Goal: Find specific page/section: Find specific page/section

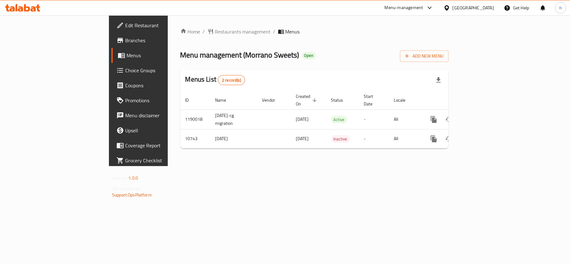
click at [38, 4] on icon at bounding box center [22, 8] width 35 height 8
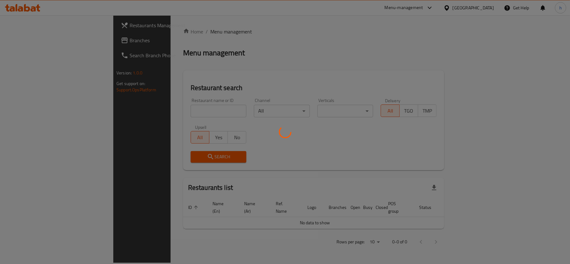
click at [486, 7] on div at bounding box center [285, 132] width 570 height 264
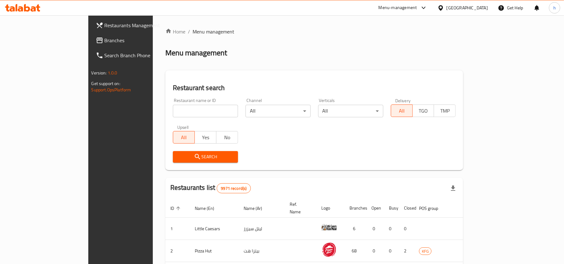
click at [481, 9] on div "Kuwait" at bounding box center [466, 7] width 41 height 7
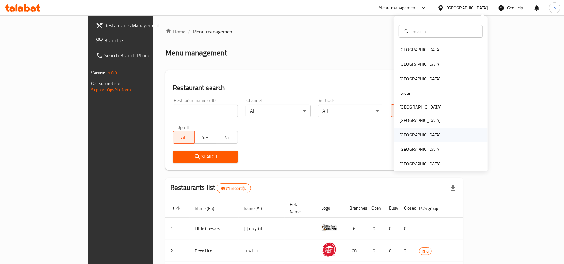
click at [406, 137] on div "Qatar" at bounding box center [419, 135] width 51 height 14
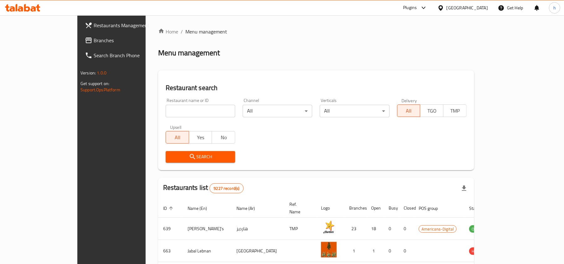
click at [357, 69] on div "Home / Menu management Menu management Restaurant search Restaurant name or ID …" at bounding box center [316, 229] width 316 height 403
click at [80, 34] on link "Branches" at bounding box center [126, 40] width 92 height 15
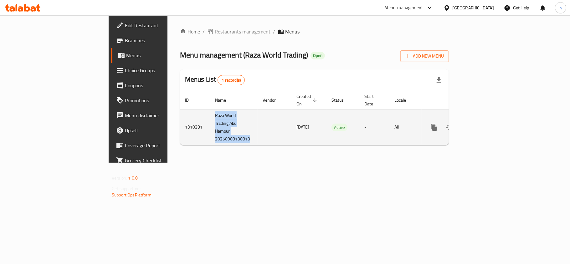
drag, startPoint x: 143, startPoint y: 108, endPoint x: 175, endPoint y: 129, distance: 38.1
click at [210, 136] on td "Raza World Trading,Abu Hamour 20250908130813" at bounding box center [234, 127] width 48 height 35
click at [210, 112] on td "Raza World Trading,Abu Hamour 20250908130813" at bounding box center [234, 127] width 48 height 35
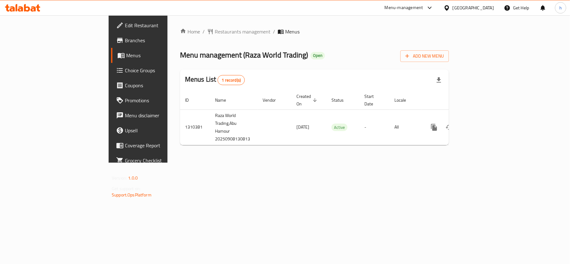
click at [285, 29] on span "Menus" at bounding box center [292, 32] width 14 height 8
click at [125, 44] on span "Branches" at bounding box center [162, 41] width 74 height 8
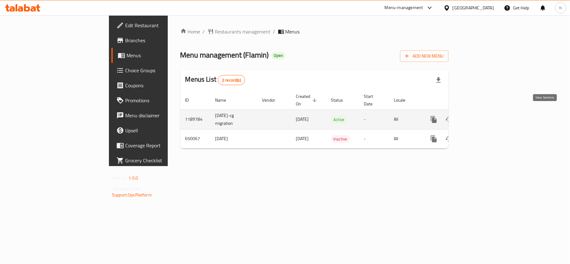
click at [482, 117] on icon "enhanced table" at bounding box center [479, 120] width 6 height 6
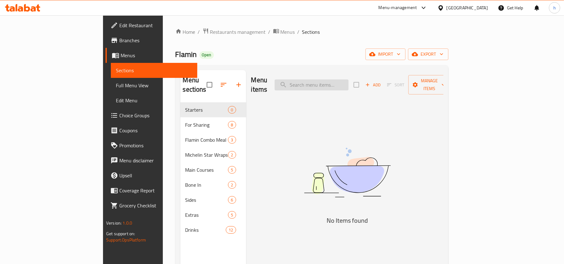
click at [323, 81] on input "search" at bounding box center [311, 84] width 74 height 11
paste input "Flamin Bone In Bucket 6 Pcs"
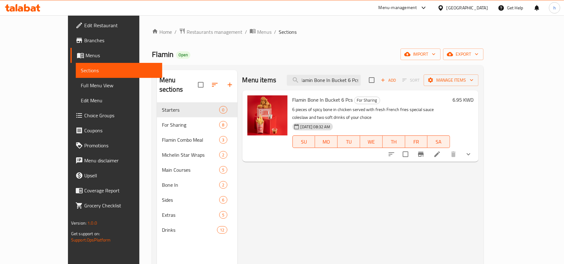
type input "Flamin Bone In Bucket 6 Pcs"
click at [29, 8] on icon at bounding box center [27, 8] width 6 height 8
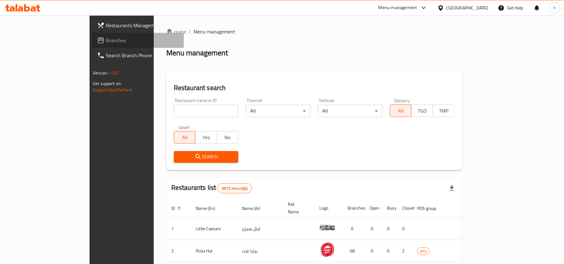
click at [106, 39] on span "Branches" at bounding box center [142, 41] width 73 height 8
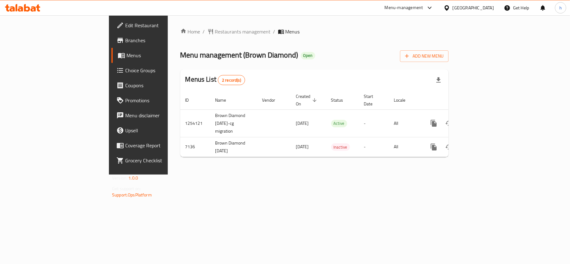
click at [485, 8] on div "[GEOGRAPHIC_DATA]" at bounding box center [472, 7] width 41 height 7
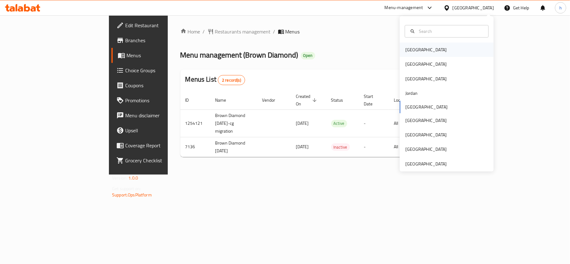
click at [416, 49] on div "[GEOGRAPHIC_DATA]" at bounding box center [425, 50] width 51 height 14
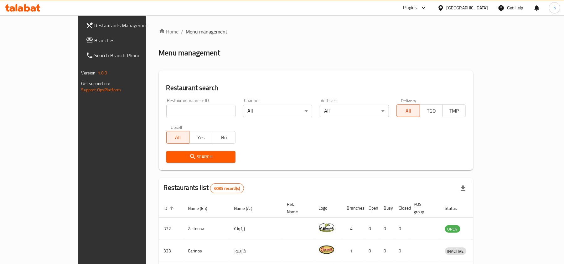
click at [94, 43] on span "Branches" at bounding box center [130, 41] width 73 height 8
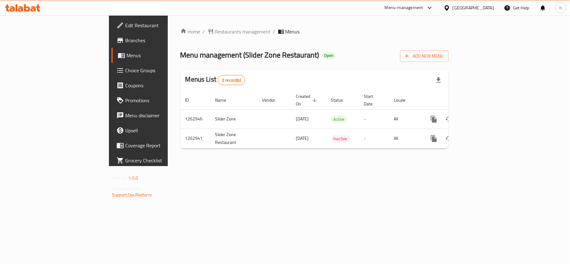
click at [481, 12] on div "[GEOGRAPHIC_DATA]" at bounding box center [468, 7] width 60 height 15
click at [452, 6] on div at bounding box center [447, 7] width 9 height 7
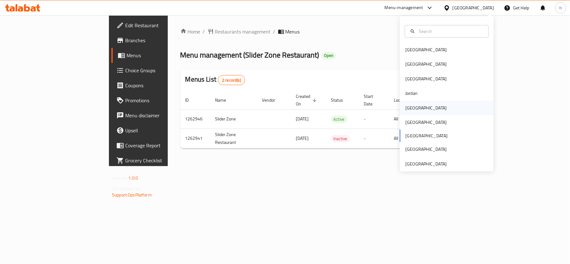
click at [416, 106] on div "[GEOGRAPHIC_DATA]" at bounding box center [425, 108] width 51 height 14
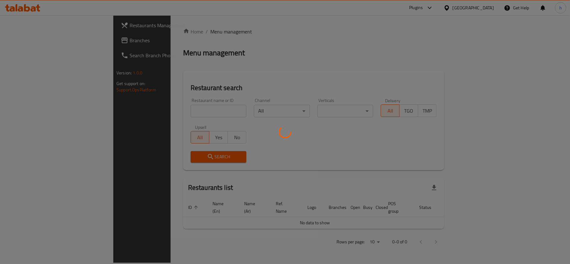
click at [46, 43] on div at bounding box center [285, 132] width 570 height 264
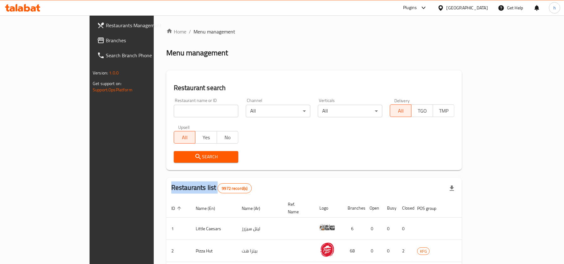
click at [89, 43] on div "Restaurants Management Branches Search Branch Phone Version: 1.0.0 Get support …" at bounding box center [281, 229] width 385 height 428
click at [106, 43] on span "Branches" at bounding box center [142, 41] width 73 height 8
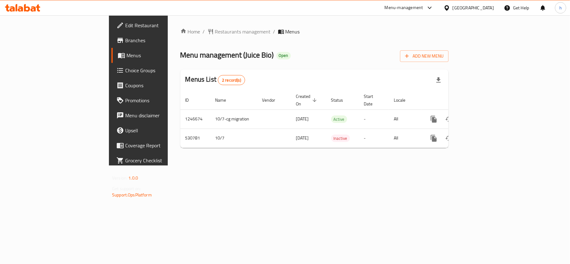
click at [452, 7] on div at bounding box center [447, 7] width 9 height 7
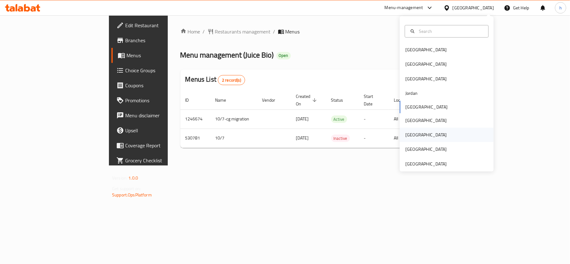
click at [414, 132] on div "[GEOGRAPHIC_DATA]" at bounding box center [425, 135] width 51 height 14
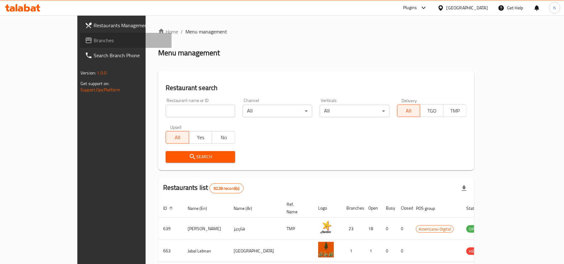
drag, startPoint x: 42, startPoint y: 39, endPoint x: 50, endPoint y: 38, distance: 8.5
click at [94, 39] on span "Branches" at bounding box center [130, 41] width 73 height 8
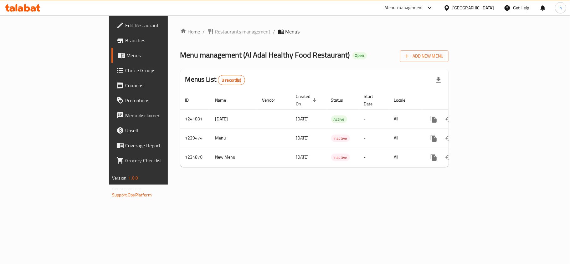
click at [180, 38] on div "Home / Restaurants management / Menus Menu management ( Al Adal Healthy Food Re…" at bounding box center [314, 100] width 268 height 144
click at [215, 35] on span "Restaurants management" at bounding box center [243, 32] width 56 height 8
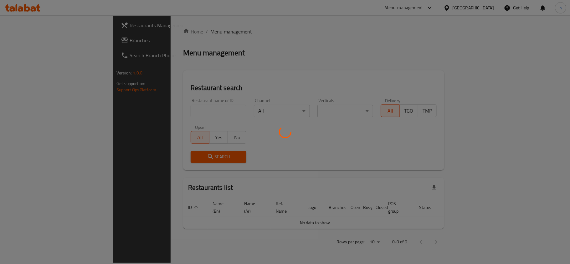
click at [151, 114] on div at bounding box center [285, 132] width 570 height 264
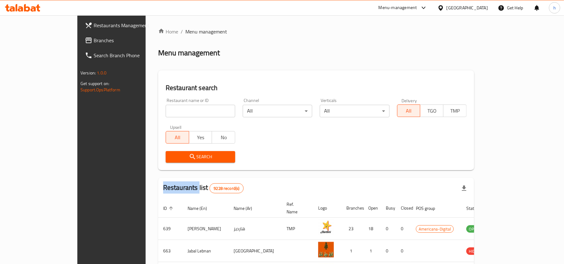
click at [158, 114] on div "Home / Menu management Menu management Restaurant search Restaurant name or ID …" at bounding box center [316, 229] width 316 height 403
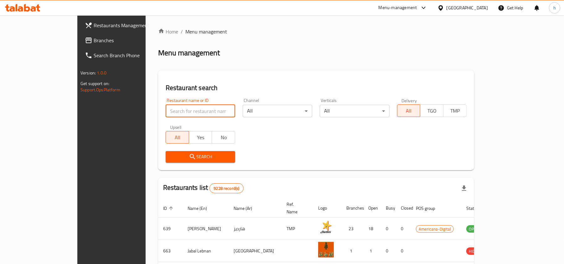
click at [166, 114] on input "search" at bounding box center [200, 111] width 69 height 13
paste input "678489"
type input "678489"
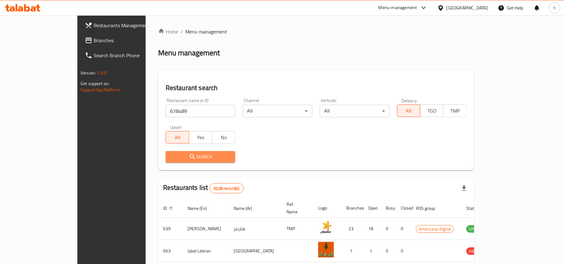
click at [171, 158] on span "Search" at bounding box center [200, 157] width 59 height 8
click at [152, 158] on div at bounding box center [282, 132] width 564 height 264
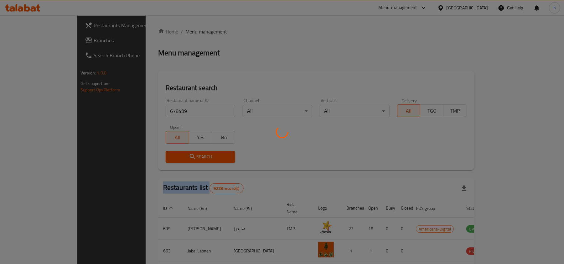
click at [152, 158] on div at bounding box center [282, 132] width 564 height 264
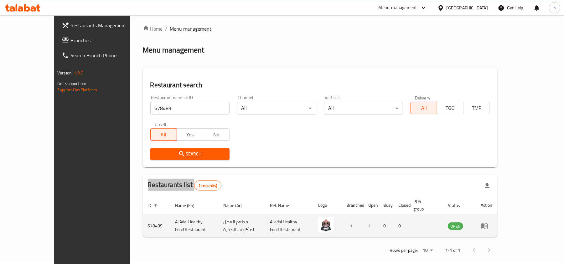
scroll to position [3, 0]
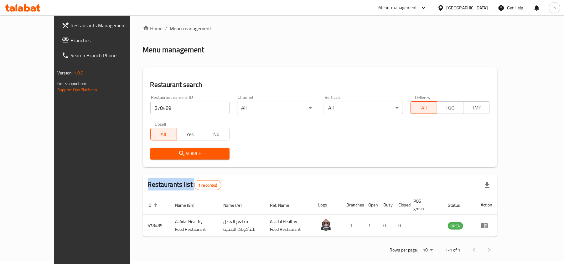
click at [444, 9] on icon at bounding box center [440, 8] width 7 height 7
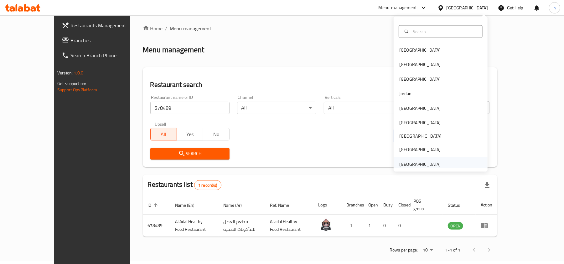
click at [401, 162] on div "[GEOGRAPHIC_DATA]" at bounding box center [419, 164] width 41 height 7
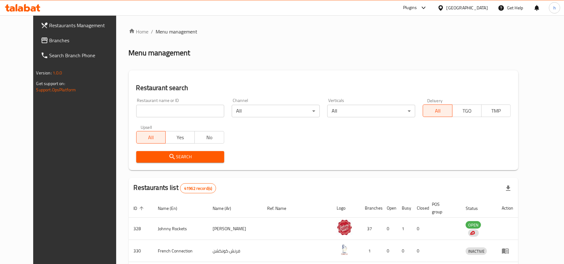
drag, startPoint x: 26, startPoint y: 36, endPoint x: 42, endPoint y: 41, distance: 16.9
click at [49, 37] on span "Branches" at bounding box center [85, 41] width 73 height 8
